Goal: Navigation & Orientation: Find specific page/section

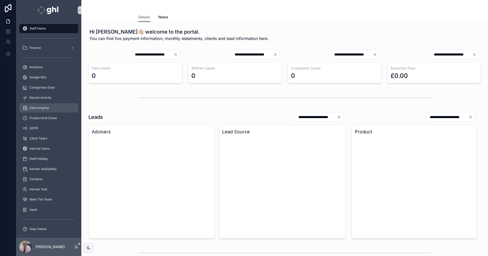
click at [39, 107] on span "Data Integrity" at bounding box center [39, 108] width 20 height 4
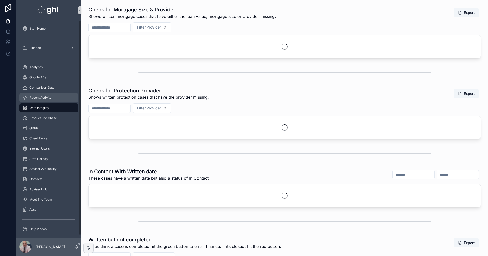
click at [42, 96] on span "Recent Activity" at bounding box center [40, 98] width 22 height 4
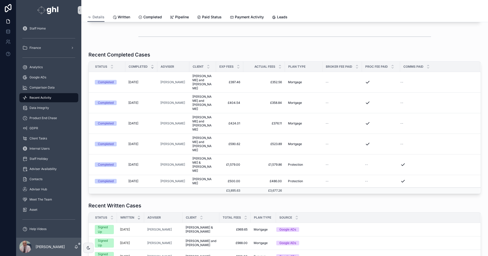
scroll to position [59, 0]
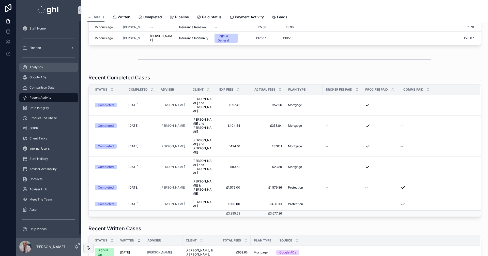
click at [38, 65] on span "Analytics" at bounding box center [35, 67] width 13 height 4
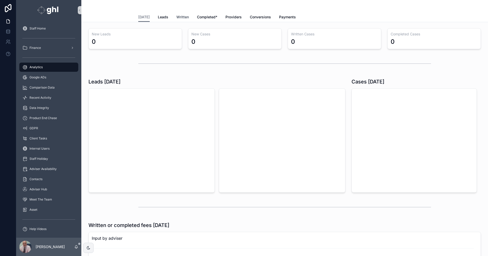
click at [179, 16] on span "Written" at bounding box center [182, 16] width 12 height 5
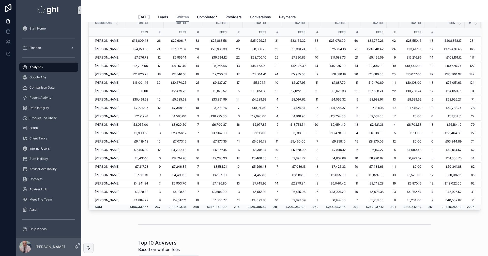
scroll to position [2, 0]
